Goal: Task Accomplishment & Management: Manage account settings

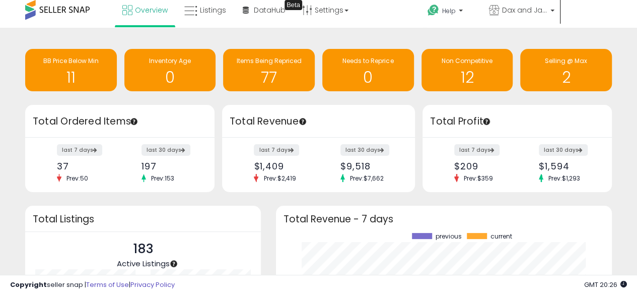
scroll to position [140, 316]
click at [462, 69] on h1 "12" at bounding box center [468, 77] width 82 height 17
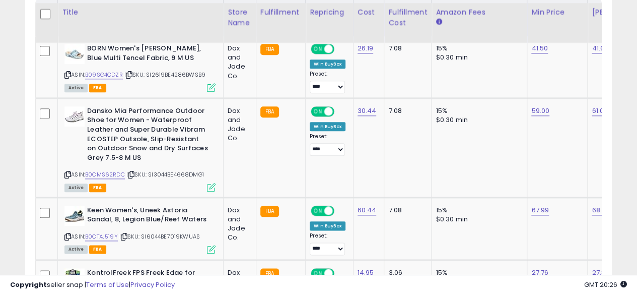
scroll to position [489, 0]
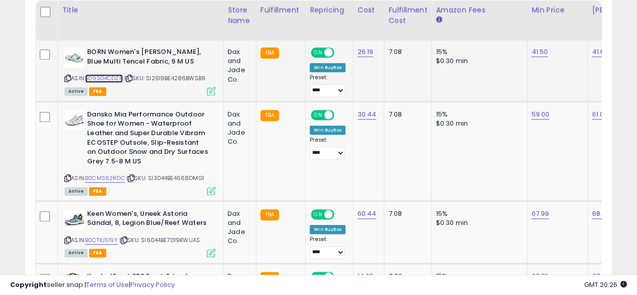
click at [105, 74] on link "B09SG4CDZR" at bounding box center [104, 78] width 38 height 9
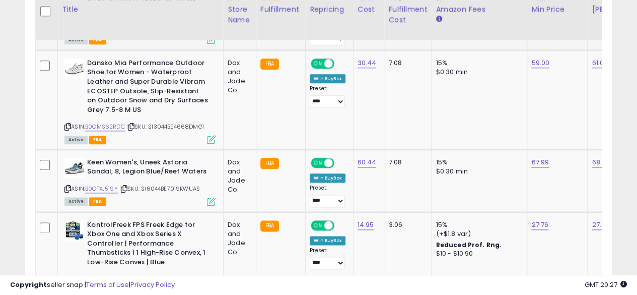
scroll to position [542, 0]
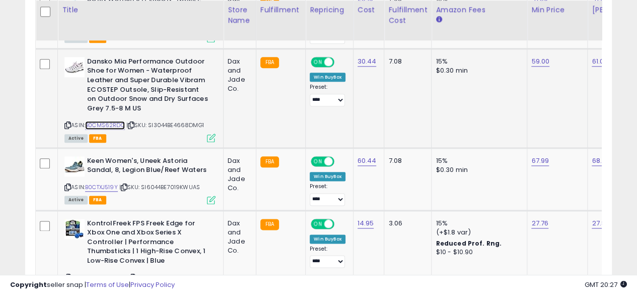
click at [110, 125] on link "B0CMS62RDC" at bounding box center [105, 125] width 40 height 9
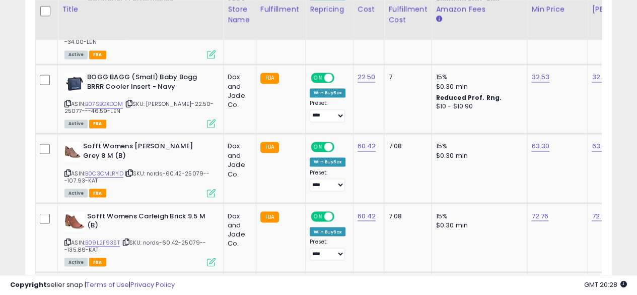
scroll to position [792, 0]
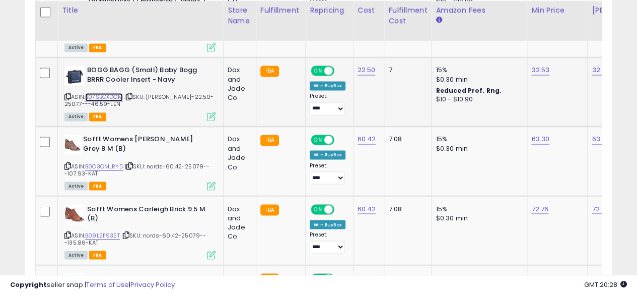
click at [115, 93] on link "B07SBGXDCM" at bounding box center [104, 97] width 38 height 9
click at [116, 163] on link "B0C3CMLRYD" at bounding box center [104, 166] width 38 height 9
click at [520, 186] on td "15% $0.30 min" at bounding box center [480, 160] width 96 height 69
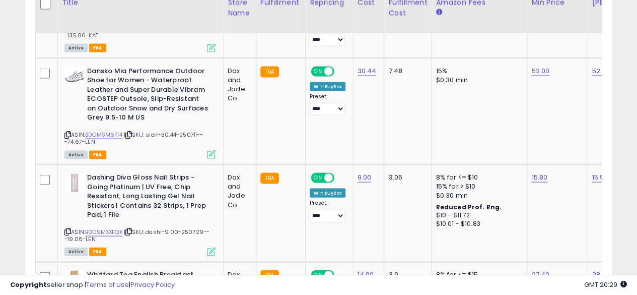
scroll to position [1000, 0]
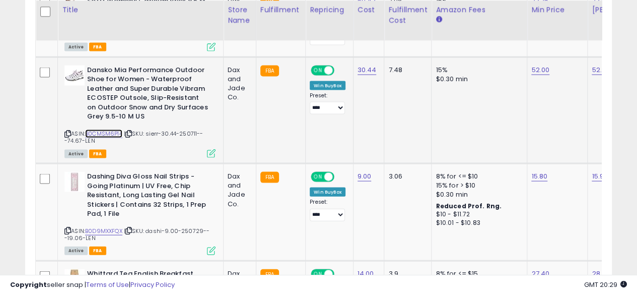
click at [106, 130] on link "B0CMSM6P14" at bounding box center [103, 134] width 37 height 9
click at [537, 65] on link "52.00" at bounding box center [541, 70] width 18 height 10
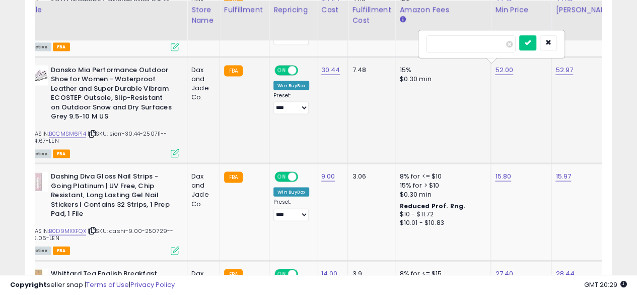
type input "*****"
click at [537, 47] on button "submit" at bounding box center [528, 43] width 17 height 15
click at [580, 180] on td "15.97" at bounding box center [586, 211] width 69 height 97
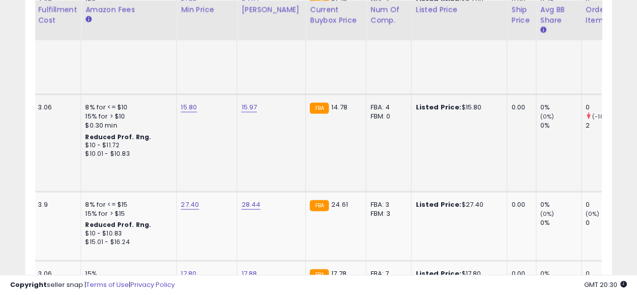
scroll to position [0, 107]
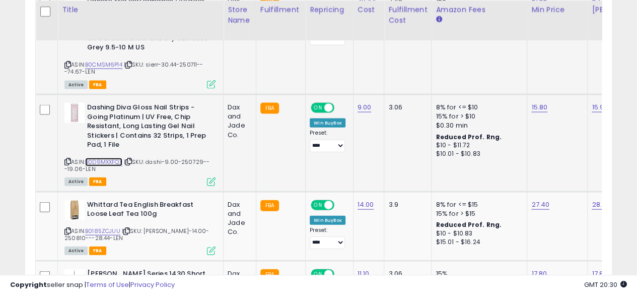
click at [106, 158] on link "B0D9MXXFQX" at bounding box center [103, 162] width 37 height 9
click at [93, 108] on b "Dashing Diva Gloss Nail Strips - Going Platinum | UV Free, Chip Resistant, Long…" at bounding box center [148, 127] width 122 height 49
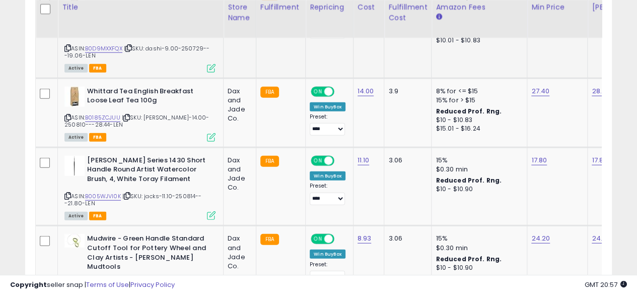
scroll to position [1184, 0]
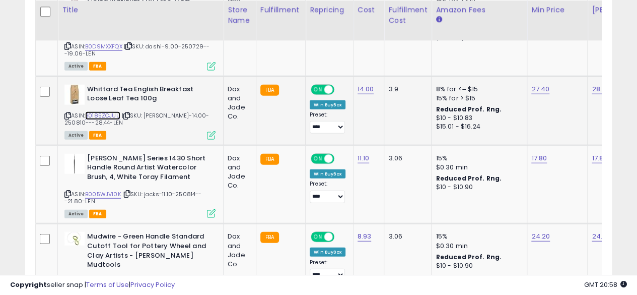
click at [108, 111] on link "B0185ZCJUU" at bounding box center [102, 115] width 35 height 9
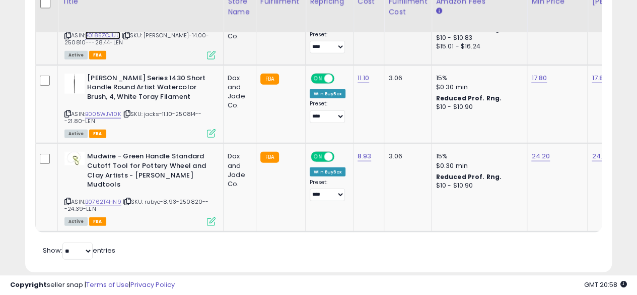
scroll to position [1268, 0]
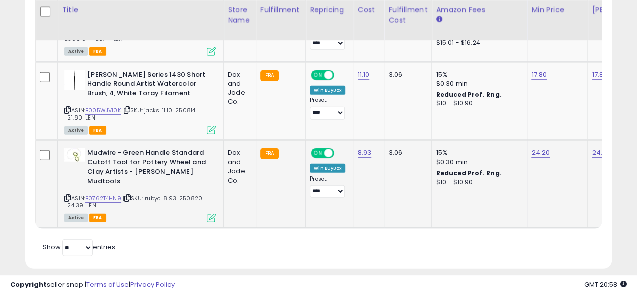
click at [89, 143] on td "Mudwire - Green Handle Standard Cutoff Tool for Pottery Wheel and Clay Artists …" at bounding box center [141, 184] width 166 height 88
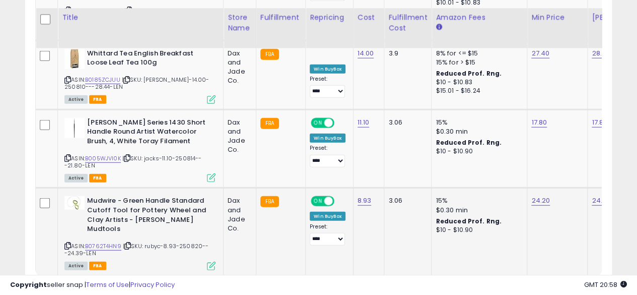
scroll to position [1216, 0]
